Goal: Task Accomplishment & Management: Use online tool/utility

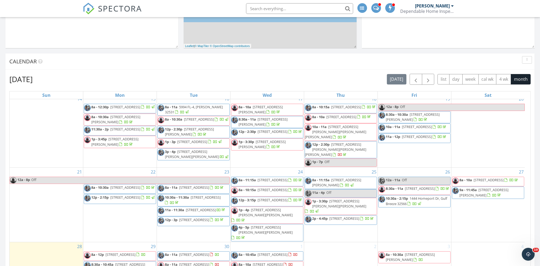
scroll to position [328, 0]
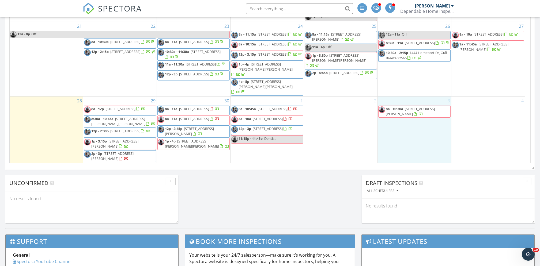
click at [419, 124] on div "3 8a - 10:30a 1322 Hornbeam dr, Baker 32531" at bounding box center [414, 130] width 73 height 66
click at [418, 112] on link "Event" at bounding box center [414, 110] width 28 height 9
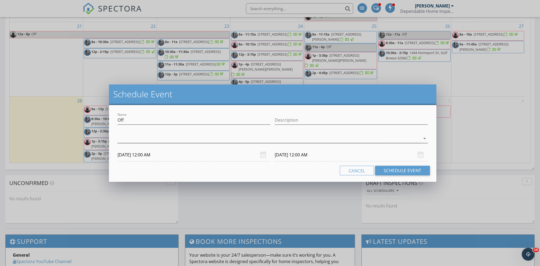
click at [331, 137] on div at bounding box center [268, 138] width 302 height 9
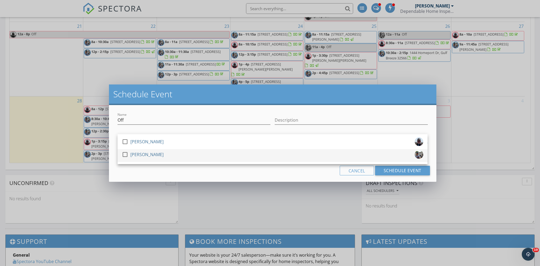
click at [221, 159] on div "check_box_outline_blank Marty Buchman" at bounding box center [272, 155] width 301 height 11
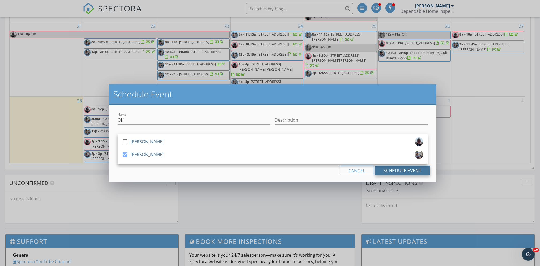
click at [408, 172] on button "Schedule Event" at bounding box center [402, 171] width 55 height 10
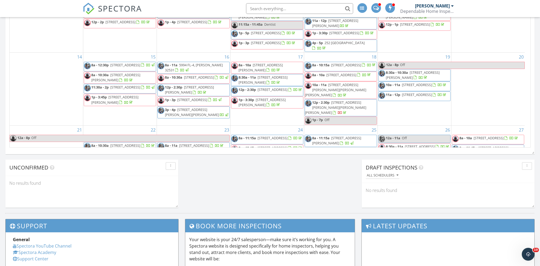
scroll to position [132, 0]
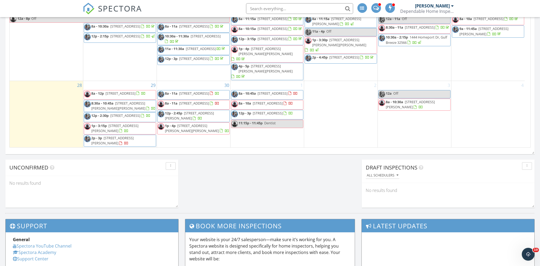
click at [265, 91] on span "519 2nd Ave, Destin 32541" at bounding box center [272, 93] width 30 height 5
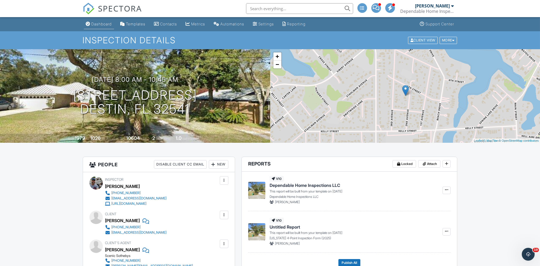
click at [99, 24] on div "Dashboard" at bounding box center [102, 24] width 20 height 5
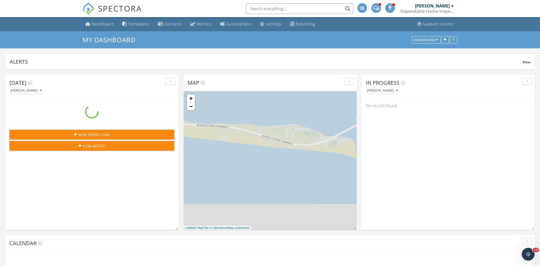
scroll to position [498, 551]
